Goal: Information Seeking & Learning: Understand process/instructions

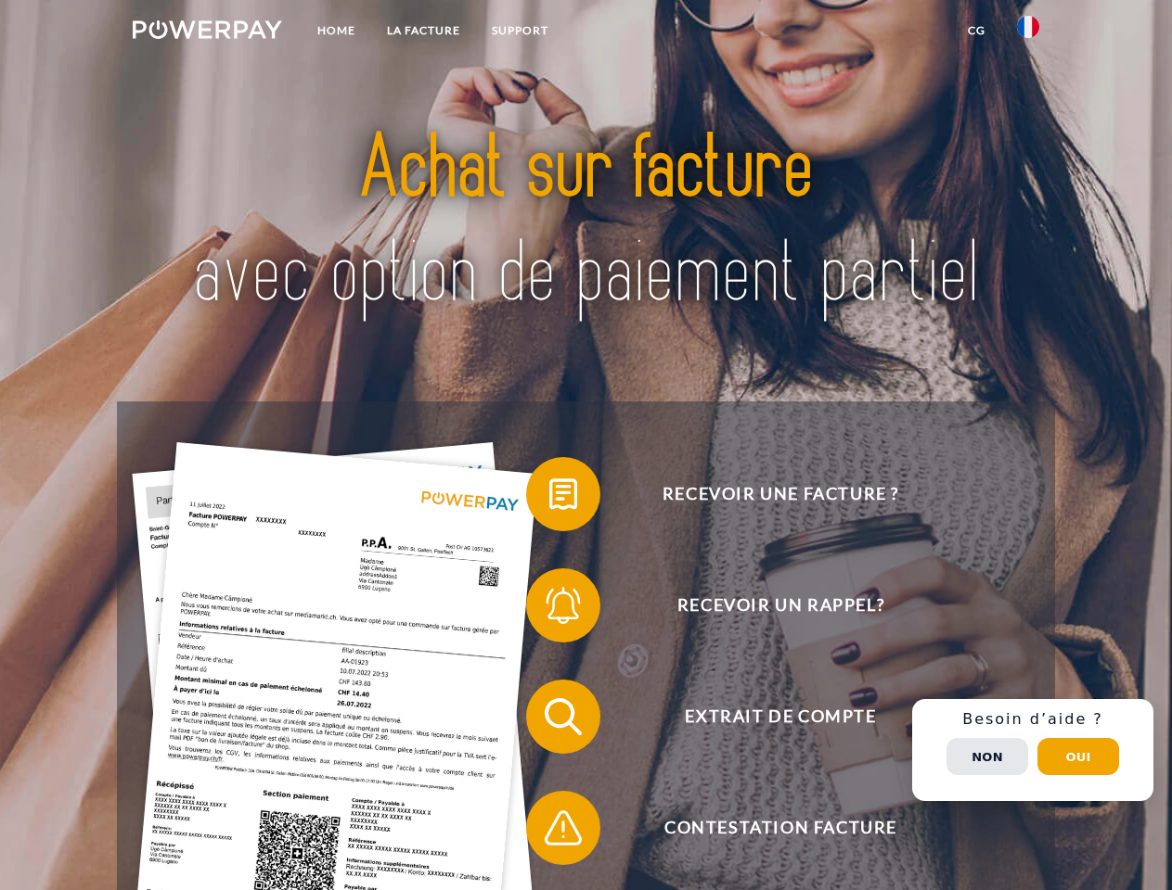
click at [207, 32] on img at bounding box center [207, 29] width 149 height 19
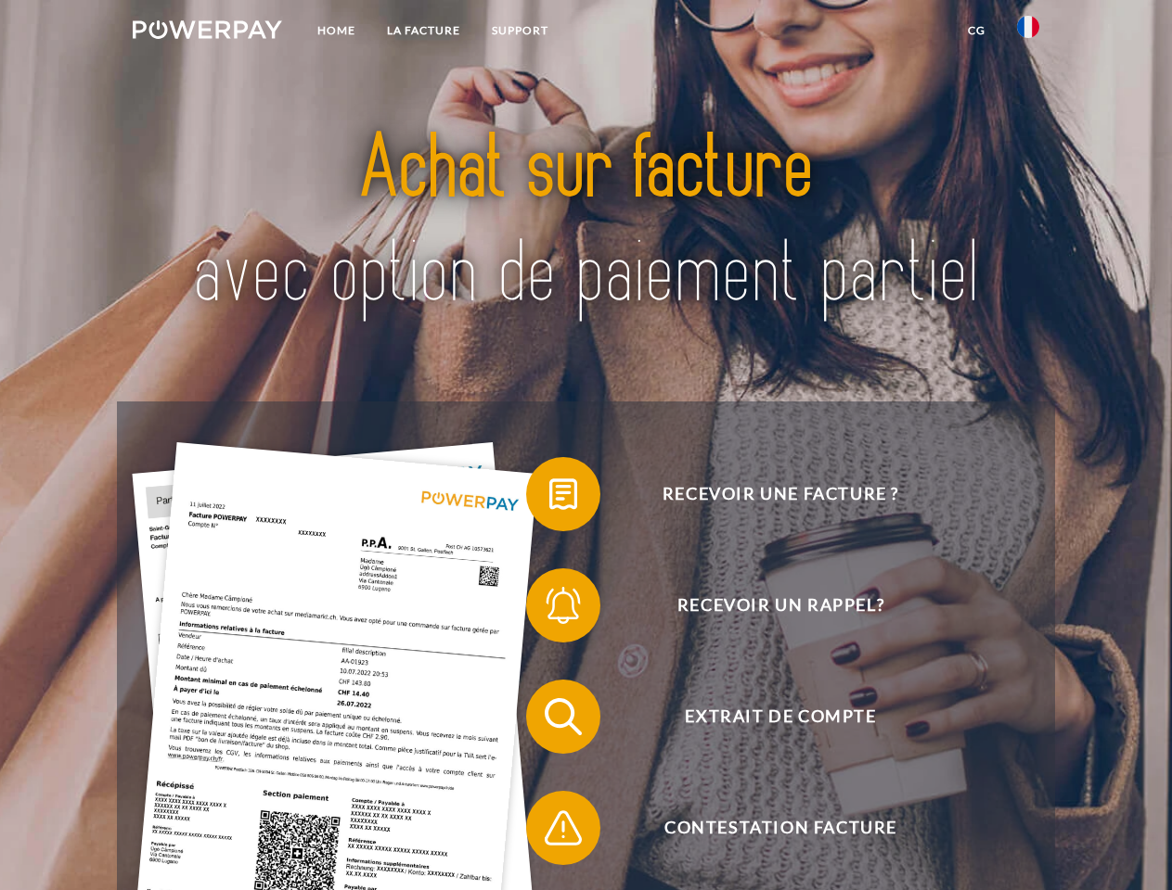
click at [1028, 32] on img at bounding box center [1028, 27] width 22 height 22
click at [976, 31] on link "CG" at bounding box center [976, 30] width 49 height 33
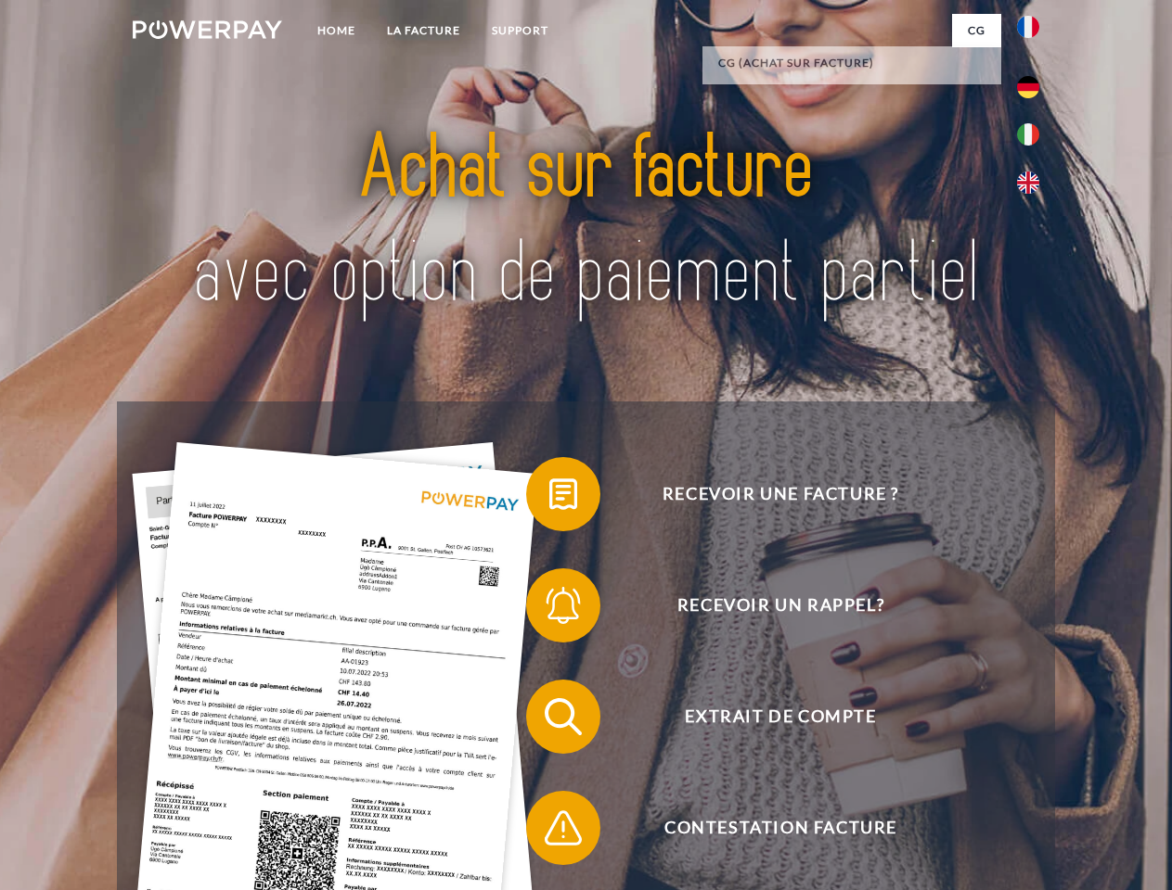
click at [549, 498] on span at bounding box center [535, 494] width 93 height 93
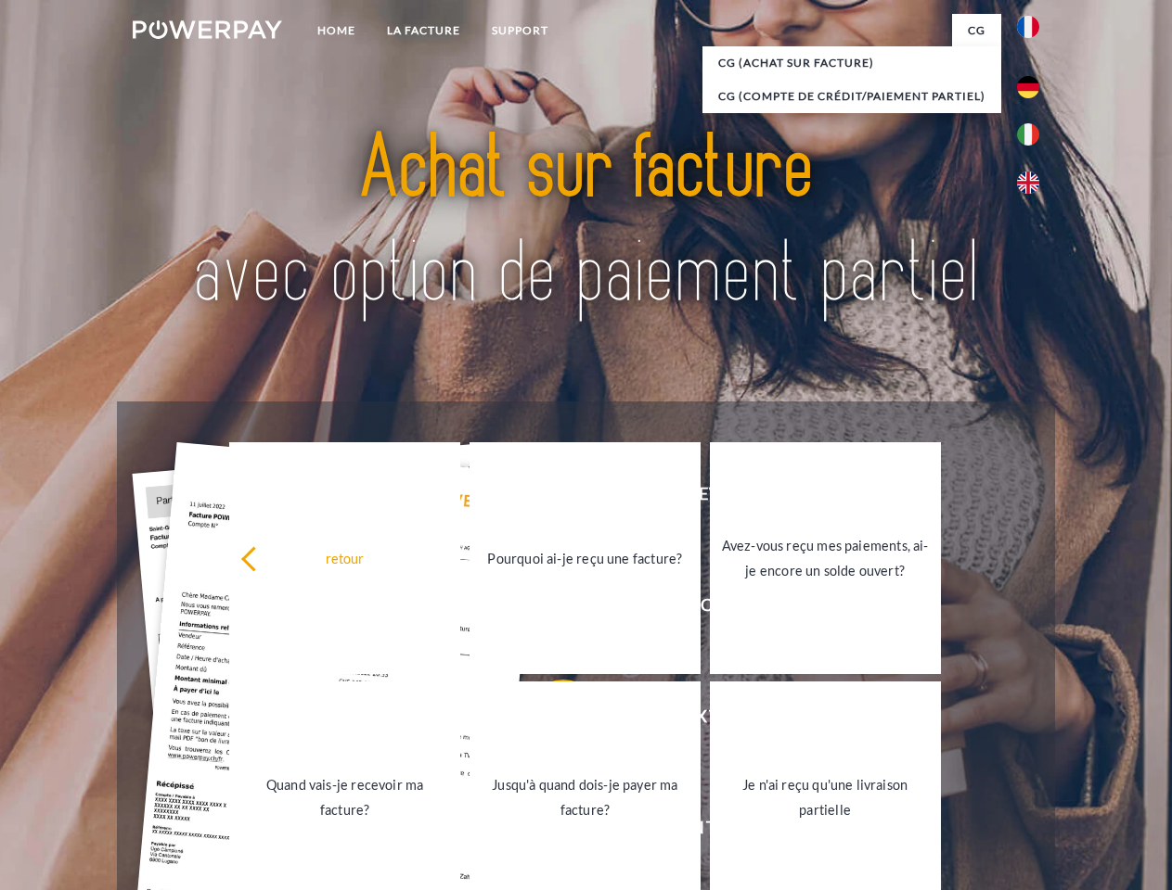
click at [549, 609] on link "Pourquoi ai-je reçu une facture?" at bounding box center [584, 558] width 231 height 232
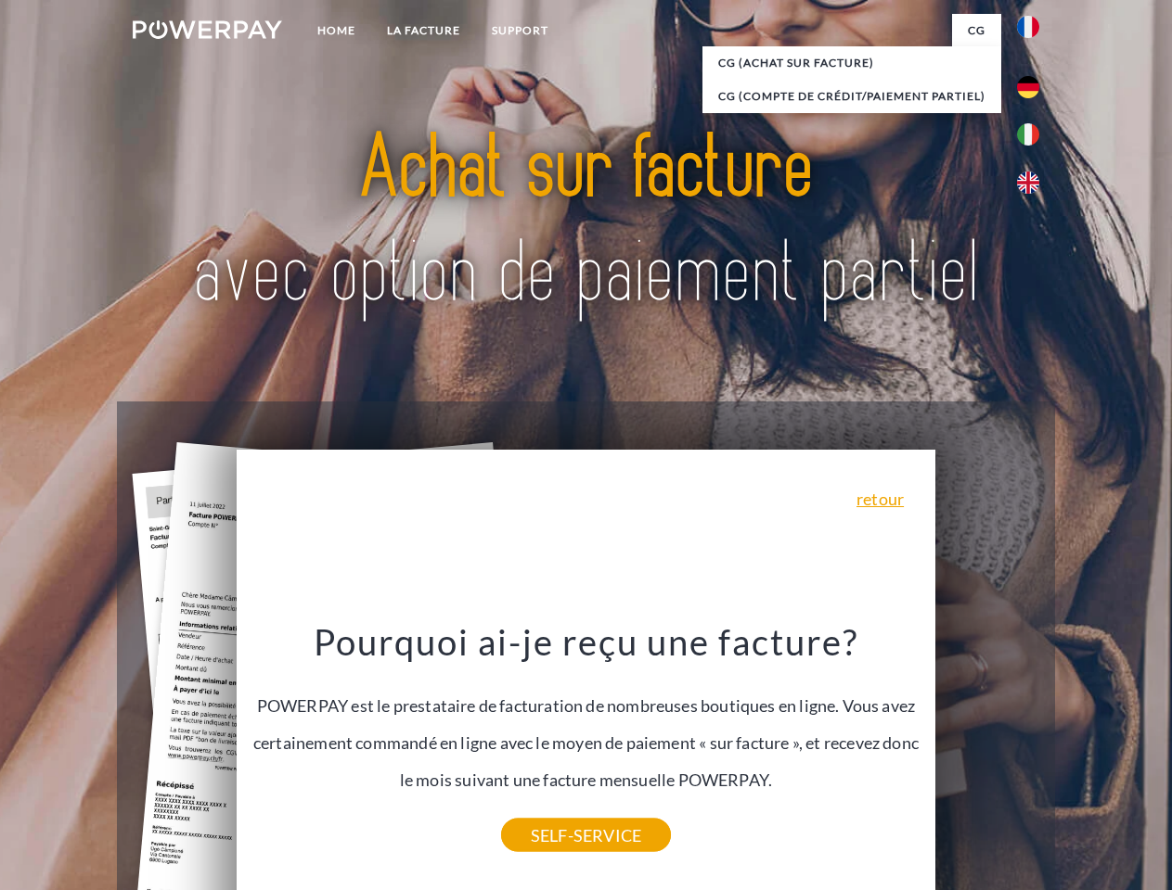
click at [549, 721] on div "Pourquoi ai-je reçu une facture? POWERPAY est le prestataire de facturation de …" at bounding box center [586, 728] width 677 height 216
click at [549, 832] on link "SELF-SERVICE" at bounding box center [586, 835] width 170 height 33
click at [1032, 750] on div "Recevoir une facture ? Recevoir un rappel? Extrait de compte retour" at bounding box center [585, 773] width 937 height 742
click at [987, 754] on span "Extrait de compte" at bounding box center [780, 717] width 455 height 74
click at [1078, 757] on header "Home LA FACTURE Support" at bounding box center [586, 640] width 1172 height 1281
